Goal: Download file/media

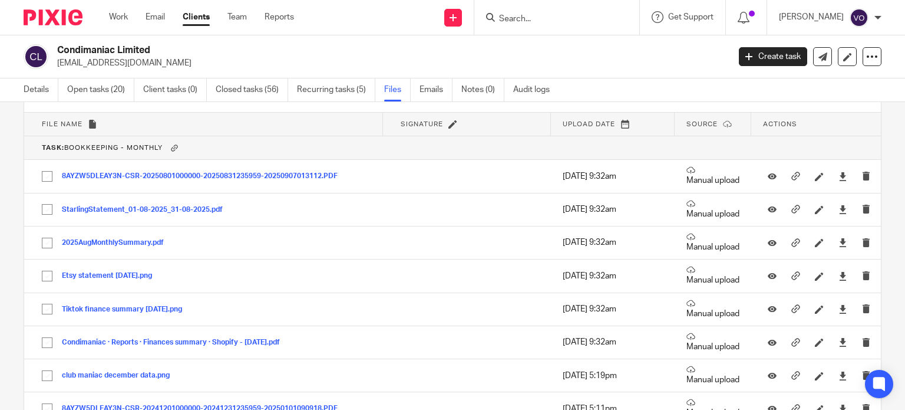
scroll to position [4832, 0]
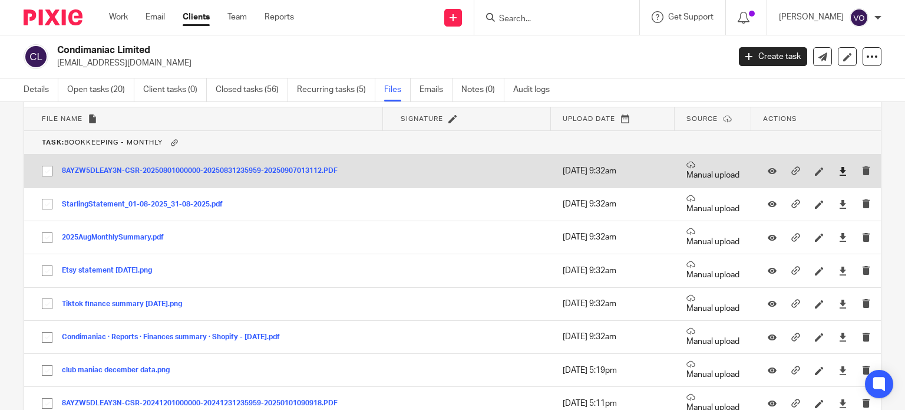
click at [838, 167] on icon at bounding box center [842, 171] width 9 height 9
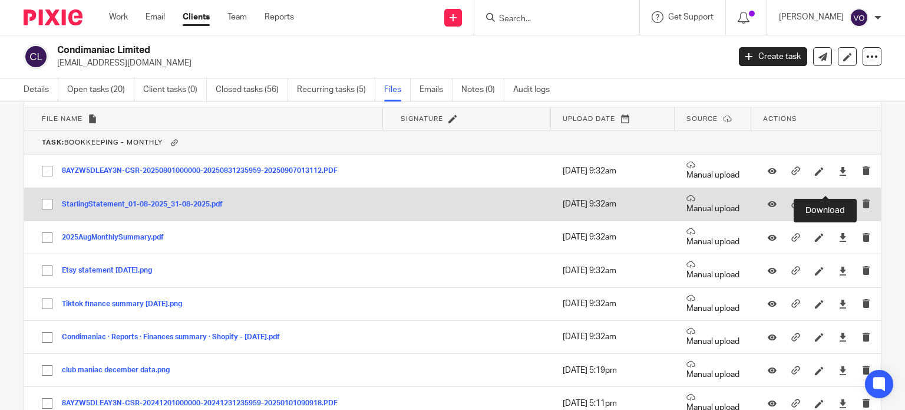
click at [838, 200] on icon at bounding box center [842, 204] width 9 height 9
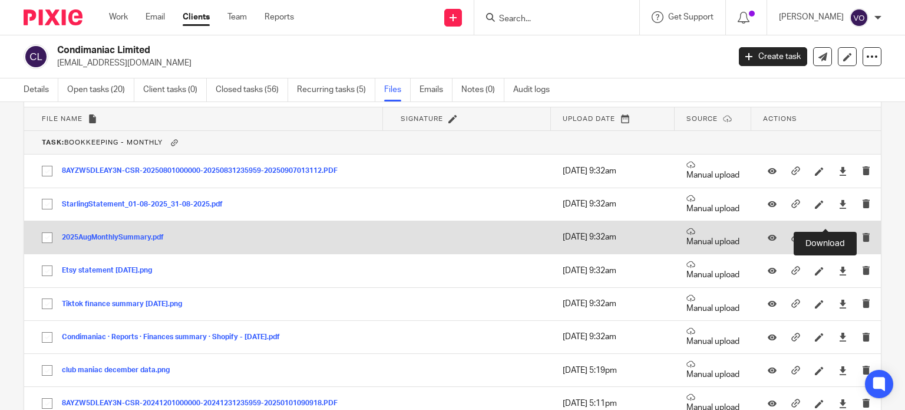
click at [838, 231] on div at bounding box center [847, 237] width 18 height 12
click at [838, 233] on icon at bounding box center [842, 237] width 9 height 9
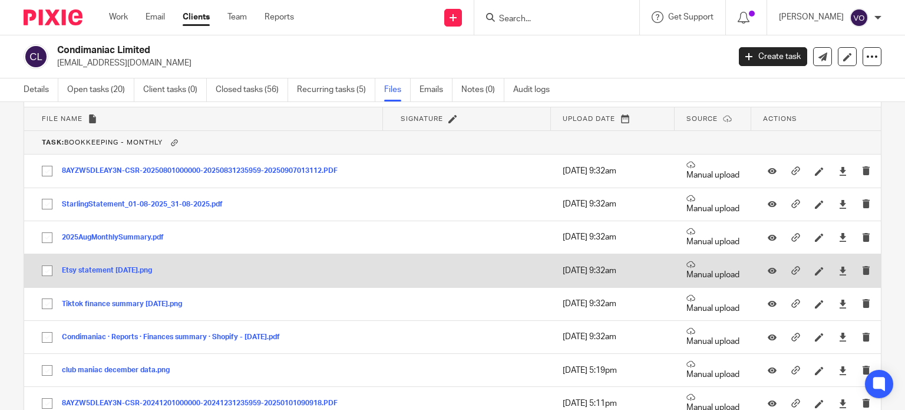
drag, startPoint x: 820, startPoint y: 255, endPoint x: 715, endPoint y: 245, distance: 105.4
click at [834, 262] on div at bounding box center [843, 271] width 18 height 18
click at [838, 266] on icon at bounding box center [842, 270] width 9 height 9
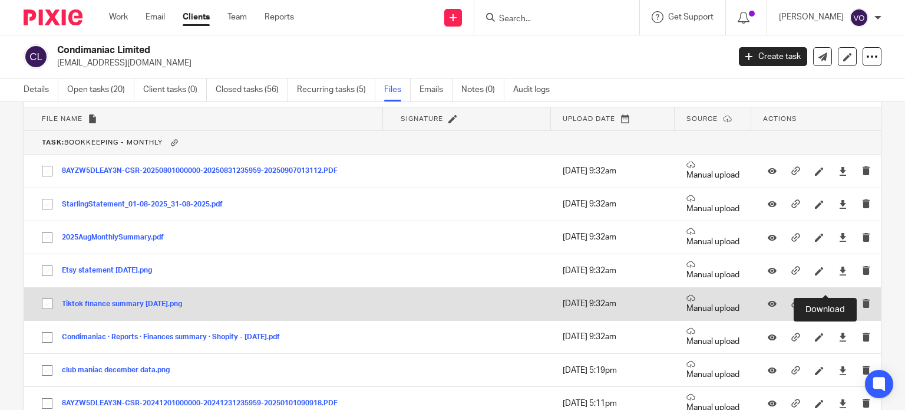
click at [838, 299] on icon at bounding box center [842, 303] width 9 height 9
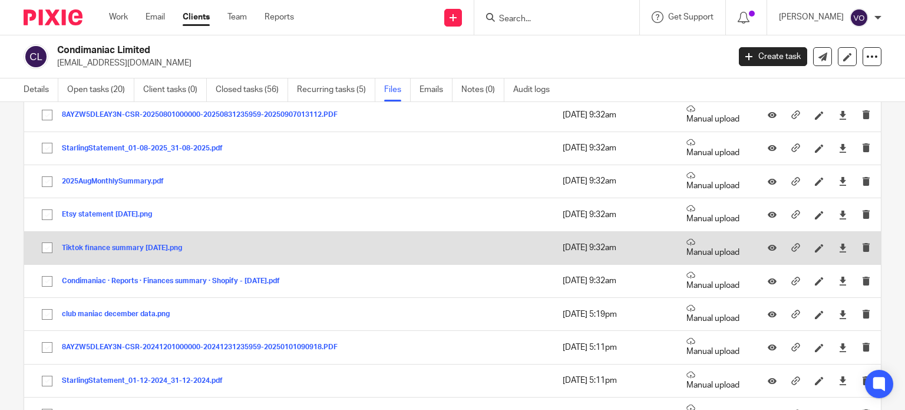
scroll to position [4891, 0]
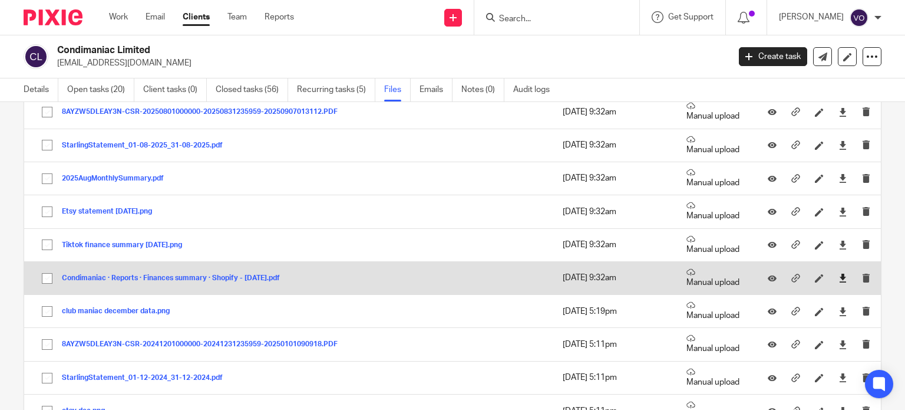
click at [838, 273] on icon at bounding box center [842, 277] width 9 height 9
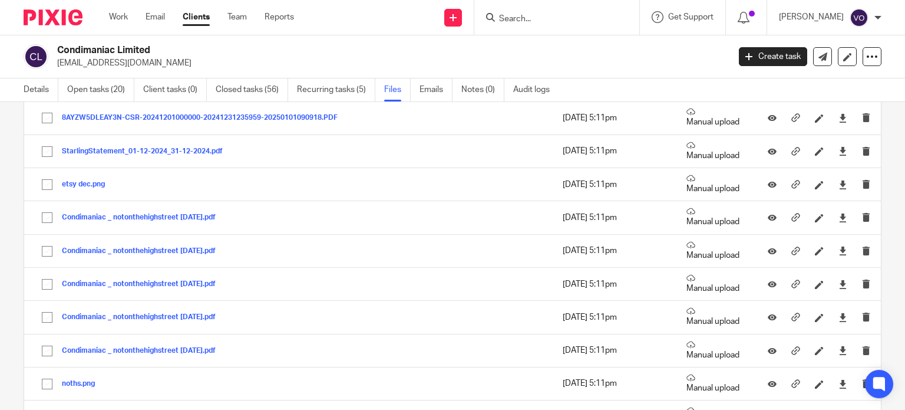
scroll to position [5126, 0]
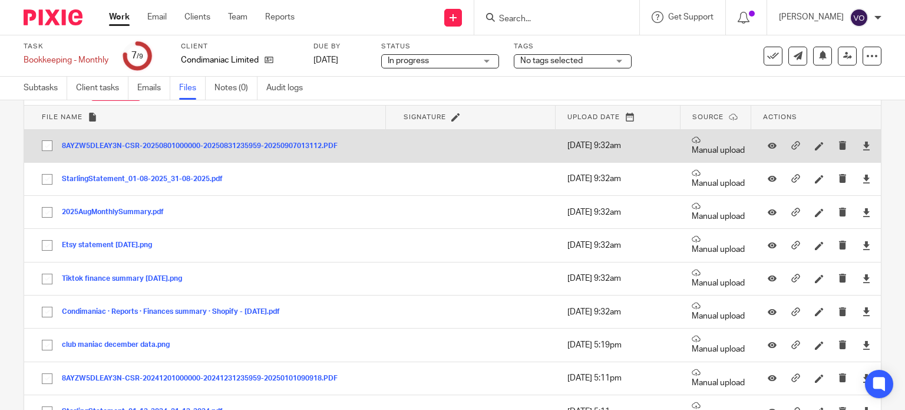
scroll to position [59, 0]
